Goal: Task Accomplishment & Management: Use online tool/utility

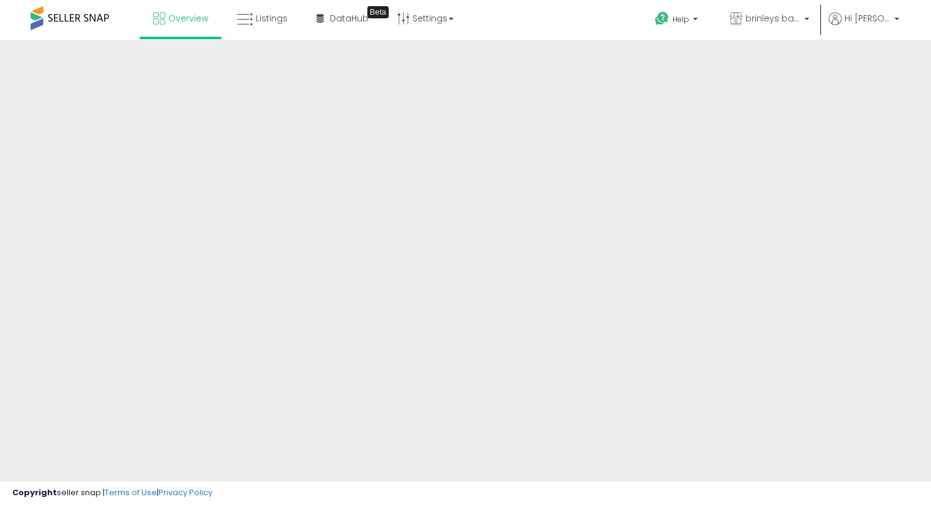
click at [582, 369] on div at bounding box center [465, 294] width 931 height 508
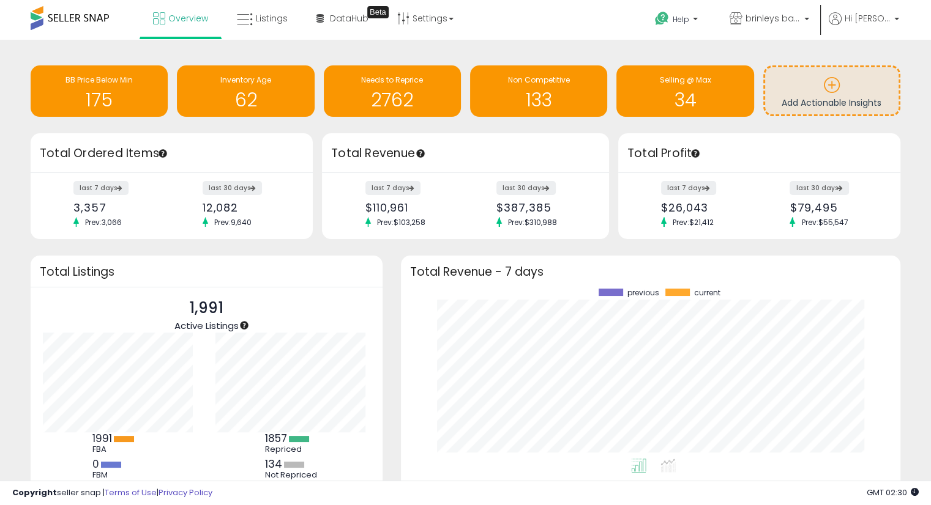
scroll to position [169, 475]
drag, startPoint x: 359, startPoint y: 91, endPoint x: 362, endPoint y: 103, distance: 13.1
click at [359, 91] on h1 "2762" at bounding box center [392, 100] width 125 height 20
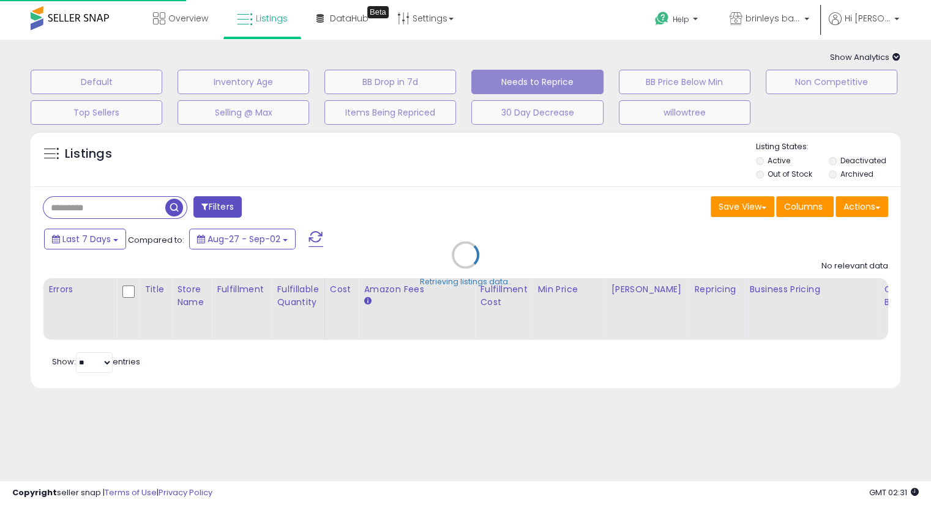
select select "**"
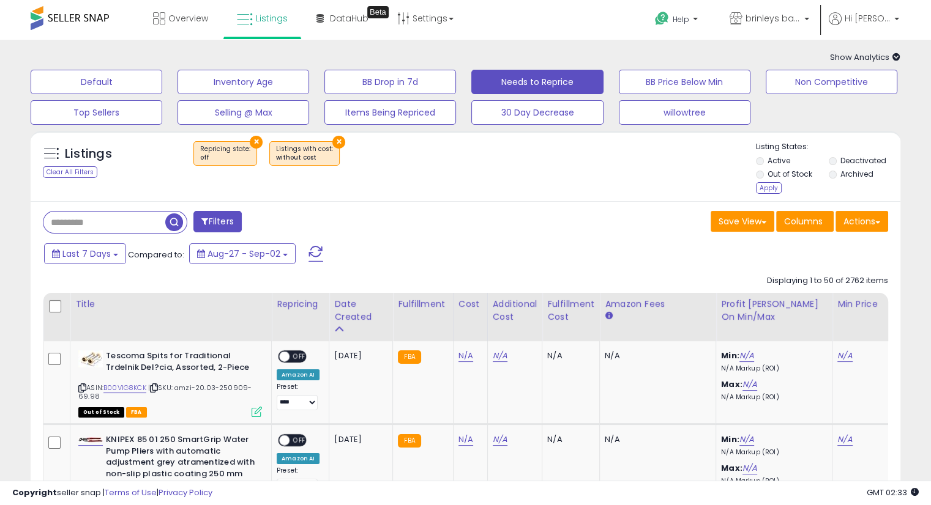
click at [834, 157] on li "Deactivated" at bounding box center [863, 161] width 71 height 13
drag, startPoint x: 771, startPoint y: 187, endPoint x: 577, endPoint y: 248, distance: 203.6
click at [771, 187] on div "Apply" at bounding box center [769, 188] width 26 height 12
